Goal: Task Accomplishment & Management: Complete application form

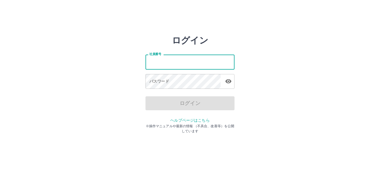
click at [168, 63] on input "社員番号" at bounding box center [189, 61] width 89 height 15
type input "*******"
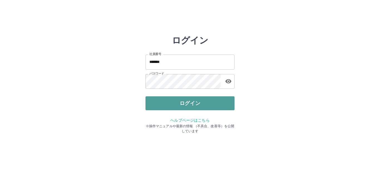
click at [166, 100] on button "ログイン" at bounding box center [189, 103] width 89 height 14
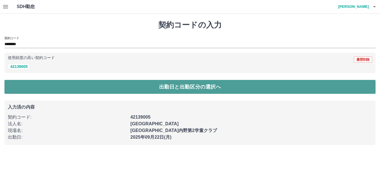
click at [63, 86] on button "出勤日と出勤区分の選択へ" at bounding box center [189, 87] width 371 height 14
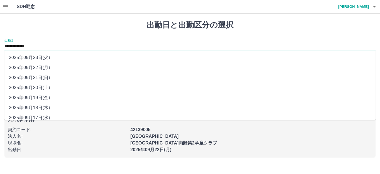
click at [39, 46] on input "**********" at bounding box center [189, 46] width 371 height 7
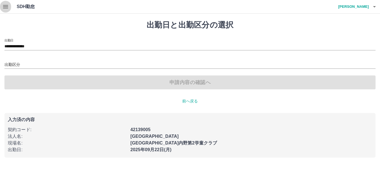
click at [6, 6] on icon "button" at bounding box center [5, 6] width 5 height 3
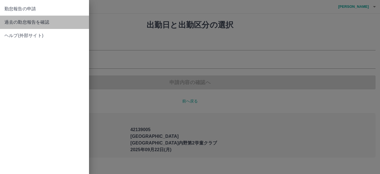
click at [23, 23] on span "過去の勤怠報告を確認" at bounding box center [44, 22] width 80 height 7
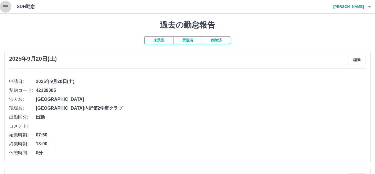
click at [7, 7] on icon "button" at bounding box center [5, 6] width 5 height 3
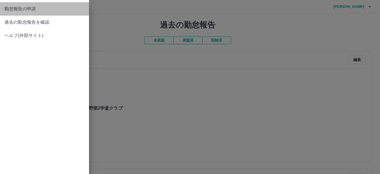
click at [18, 8] on span "勤怠報告の申請" at bounding box center [44, 9] width 80 height 7
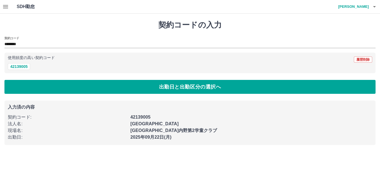
click at [6, 7] on icon "button" at bounding box center [5, 6] width 7 height 7
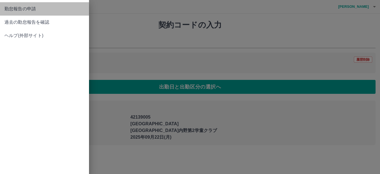
click at [11, 8] on span "勤怠報告の申請" at bounding box center [44, 9] width 80 height 7
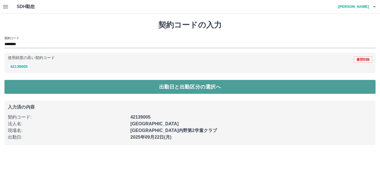
click at [47, 84] on button "出勤日と出勤区分の選択へ" at bounding box center [189, 87] width 371 height 14
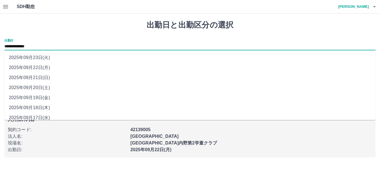
click at [36, 46] on input "**********" at bounding box center [189, 46] width 371 height 7
click at [43, 76] on li "2025年09月21日(日)" at bounding box center [189, 78] width 371 height 10
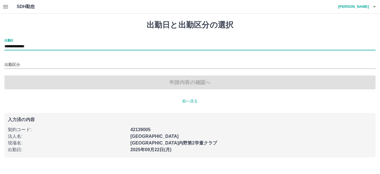
type input "**********"
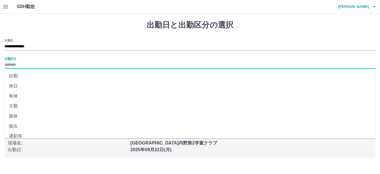
click at [24, 65] on input "出勤区分" at bounding box center [189, 64] width 371 height 7
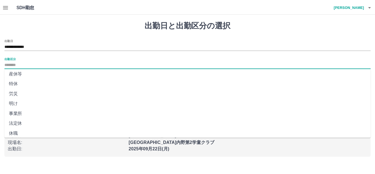
scroll to position [115, 0]
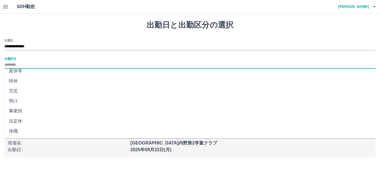
drag, startPoint x: 24, startPoint y: 119, endPoint x: 22, endPoint y: 115, distance: 3.7
click at [24, 118] on li "法定休" at bounding box center [189, 121] width 371 height 10
type input "***"
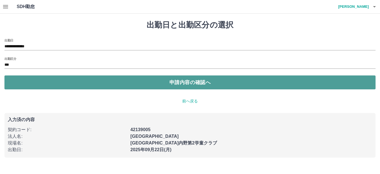
click at [44, 84] on button "申請内容の確認へ" at bounding box center [189, 82] width 371 height 14
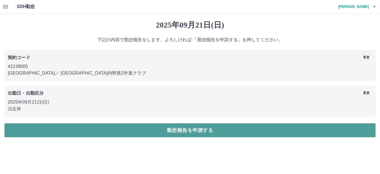
click at [51, 126] on button "勤怠報告を申請する" at bounding box center [189, 130] width 371 height 14
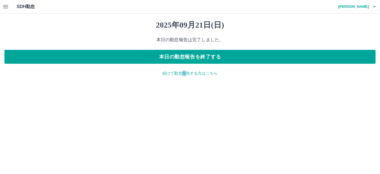
click at [184, 75] on p "続けて勤怠報告する方はこちら" at bounding box center [189, 73] width 371 height 6
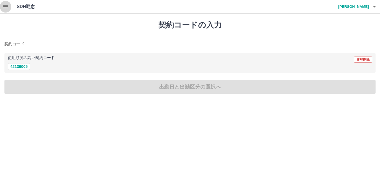
click at [8, 8] on icon "button" at bounding box center [5, 6] width 5 height 3
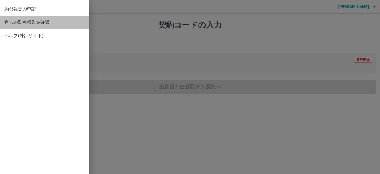
click at [26, 22] on span "過去の勤怠報告を確認" at bounding box center [44, 22] width 80 height 7
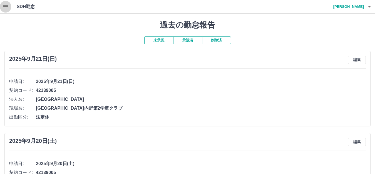
click at [5, 8] on icon "button" at bounding box center [5, 6] width 5 height 3
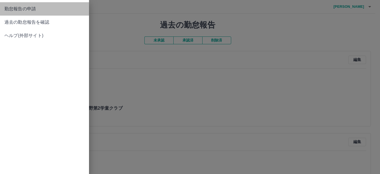
click at [11, 8] on span "勤怠報告の申請" at bounding box center [44, 9] width 80 height 7
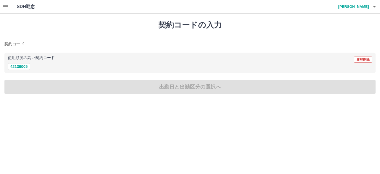
click at [8, 8] on icon "button" at bounding box center [5, 6] width 5 height 3
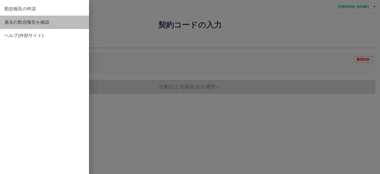
click at [15, 23] on span "過去の勤怠報告を確認" at bounding box center [44, 22] width 80 height 7
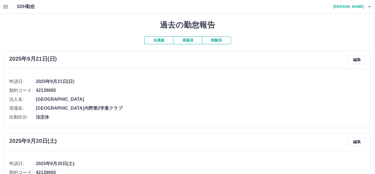
click at [187, 94] on li "契約コード: 42139005" at bounding box center [187, 90] width 357 height 9
